Goal: Task Accomplishment & Management: Complete application form

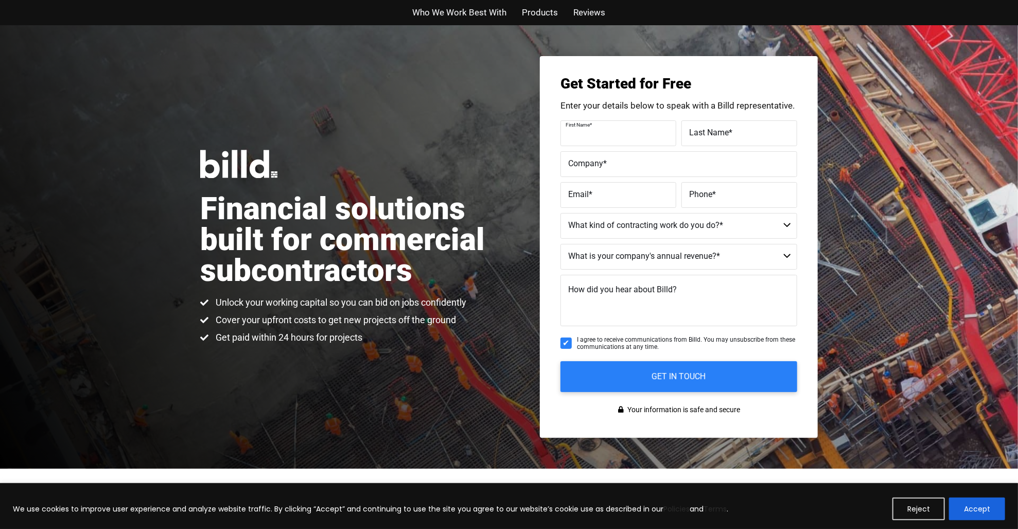
click at [585, 146] on input "First Name *" at bounding box center [618, 133] width 116 height 26
type input "[PERSON_NAME]"
type input "[PERSON_NAME] CPA, CFF,"
type input "[EMAIL_ADDRESS][DOMAIN_NAME]"
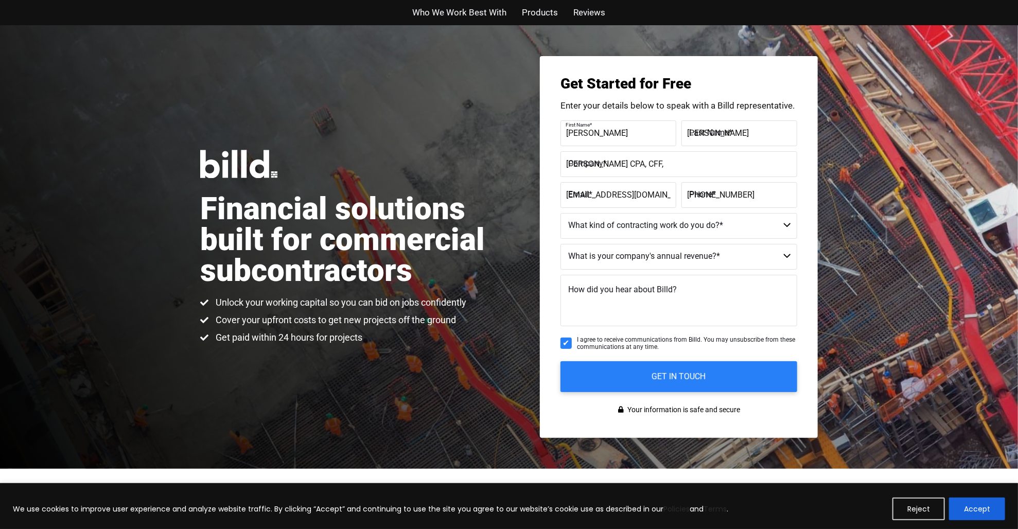
type input "[PHONE_NUMBER]"
click at [591, 226] on select "Commercial Commercial and Residential Residential Not a Contractor" at bounding box center [678, 226] width 237 height 26
click at [577, 222] on select "Commercial Commercial and Residential Residential Not a Contractor" at bounding box center [678, 226] width 237 height 26
click at [790, 224] on select "Commercial Commercial and Residential Residential Not a Contractor" at bounding box center [678, 226] width 237 height 26
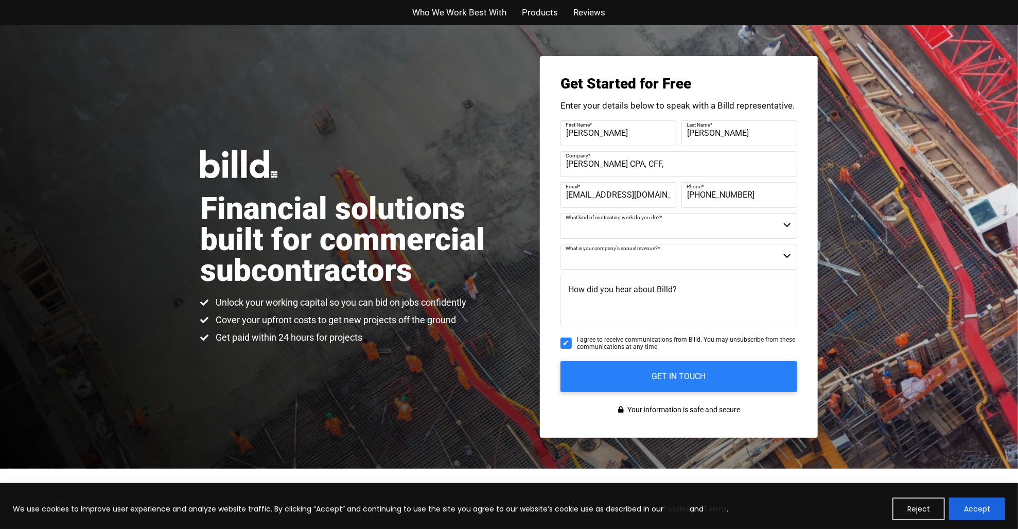
click at [589, 224] on select "Commercial Commercial and Residential Residential Not a Contractor" at bounding box center [678, 226] width 237 height 26
click at [592, 231] on select "Commercial Commercial and Residential Residential Not a Contractor" at bounding box center [678, 226] width 237 height 26
click at [573, 221] on select "Commercial Commercial and Residential Residential Not a Contractor" at bounding box center [678, 226] width 237 height 26
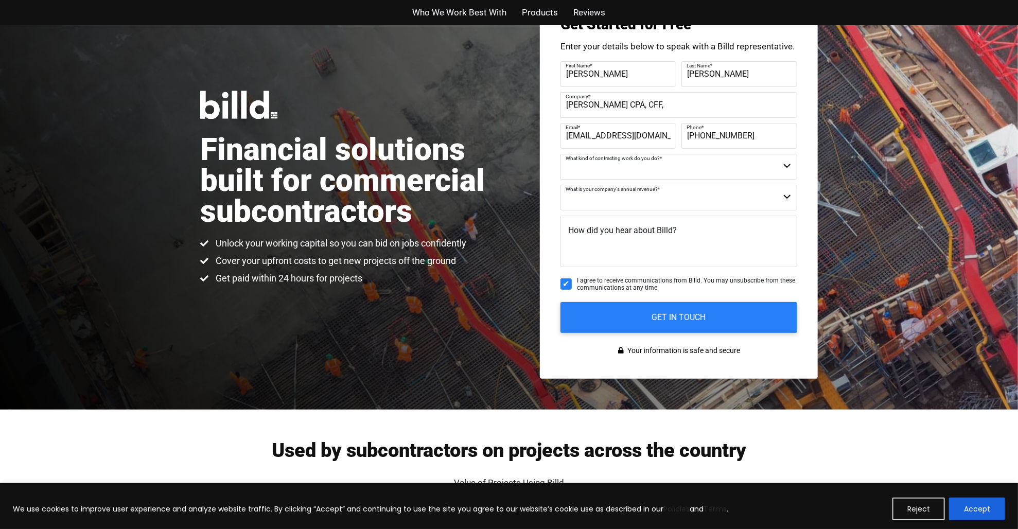
scroll to position [68, 0]
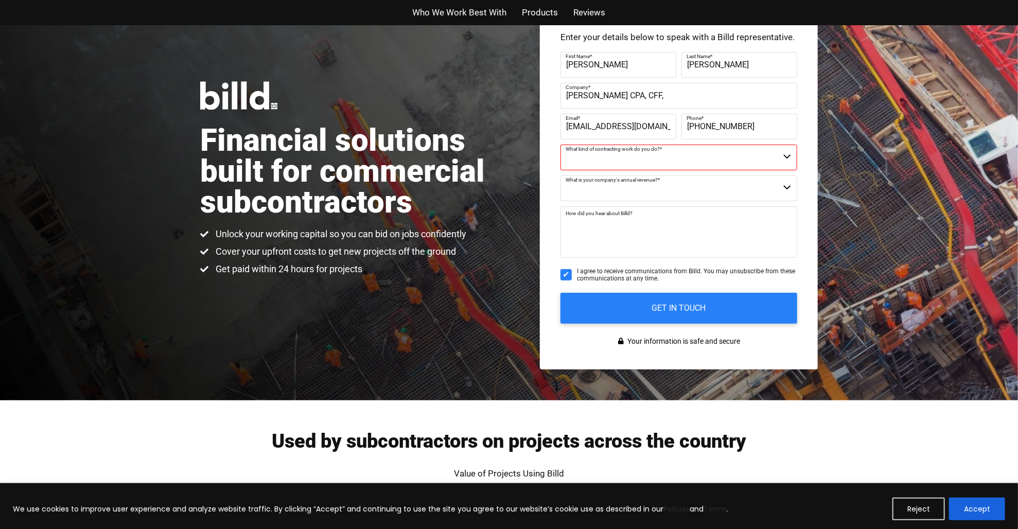
click at [589, 235] on textarea "How did you hear about Billd?" at bounding box center [678, 231] width 237 height 51
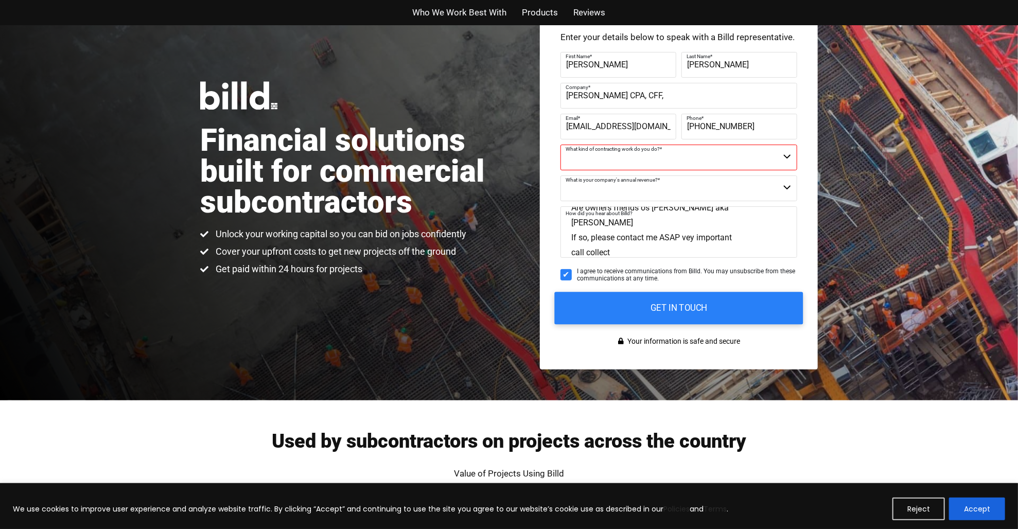
type textarea "Are owners friends os [PERSON_NAME] aka [PERSON_NAME] If so, please contact me …"
click at [659, 298] on input "GET IN TOUCH" at bounding box center [679, 308] width 249 height 32
click at [719, 301] on input "GET IN TOUCH" at bounding box center [679, 308] width 249 height 32
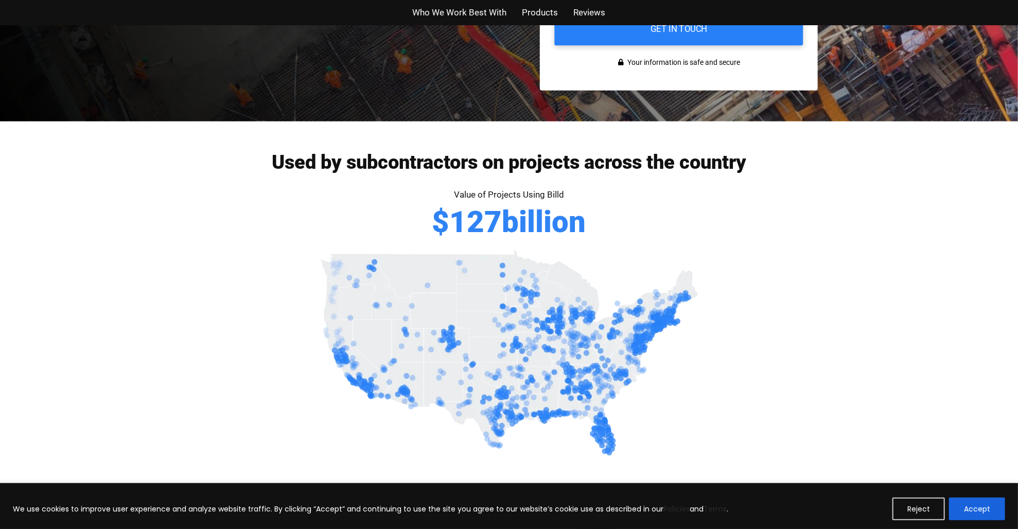
scroll to position [352, 0]
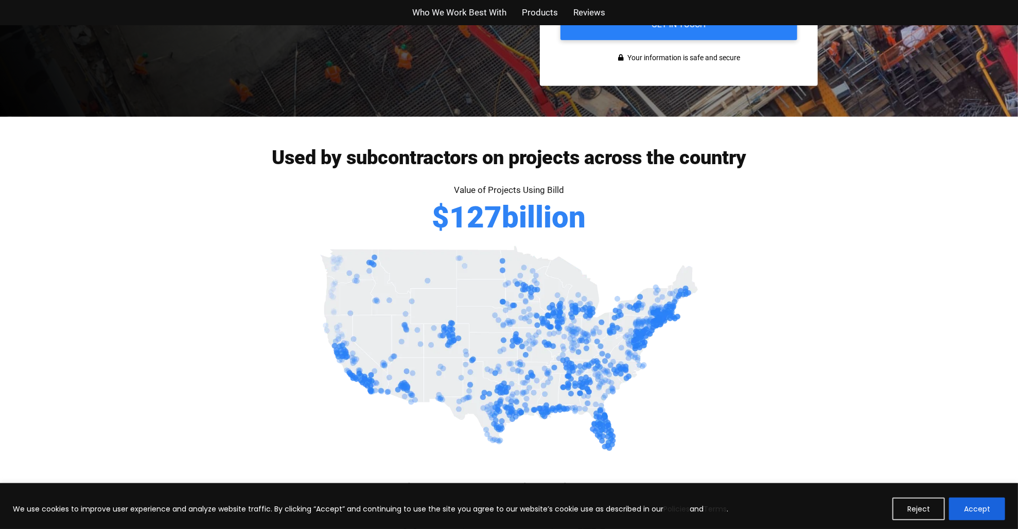
drag, startPoint x: 1006, startPoint y: 368, endPoint x: 1007, endPoint y: 384, distance: 16.0
click at [1007, 383] on div at bounding box center [509, 408] width 1018 height 127
click at [982, 503] on button "Accept" at bounding box center [977, 509] width 56 height 23
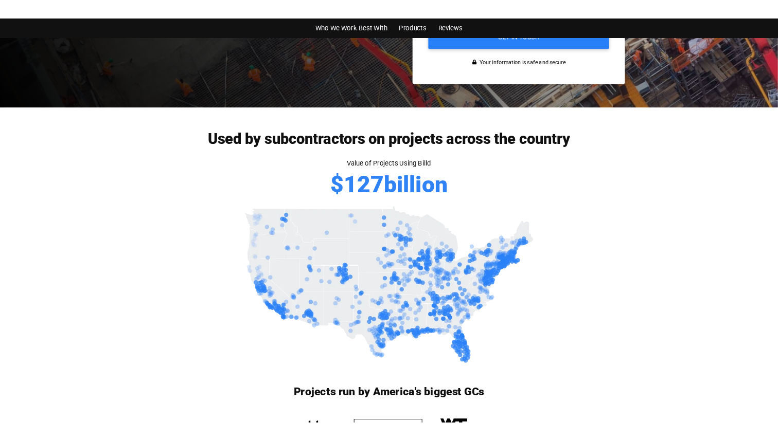
scroll to position [0, 0]
